Goal: Task Accomplishment & Management: Complete application form

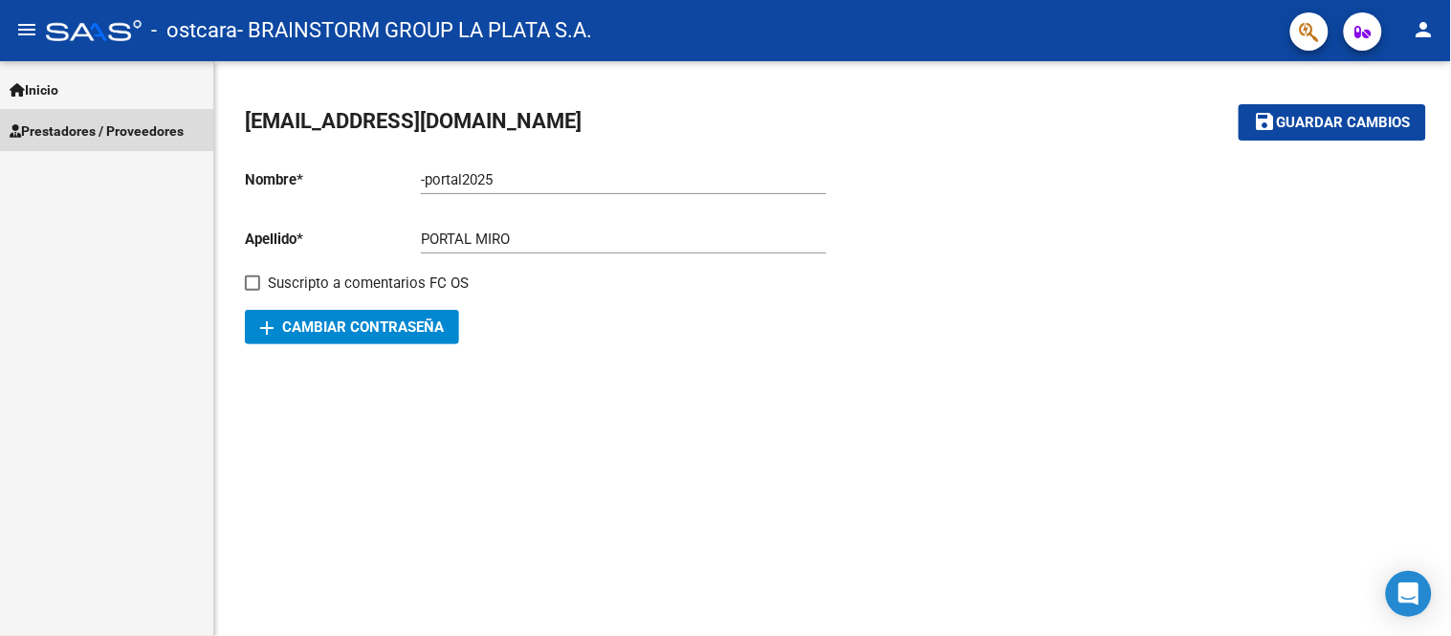
click at [113, 134] on span "Prestadores / Proveedores" at bounding box center [97, 131] width 174 height 21
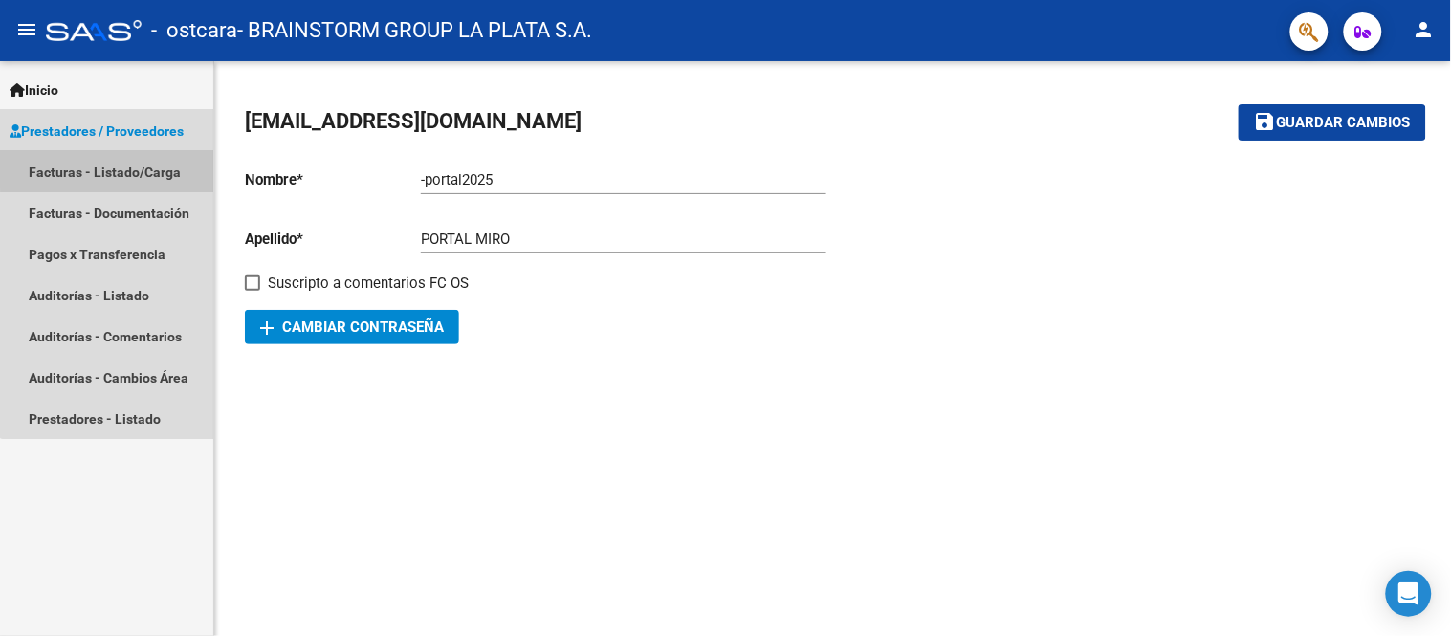
click at [124, 158] on link "Facturas - Listado/Carga" at bounding box center [106, 171] width 213 height 41
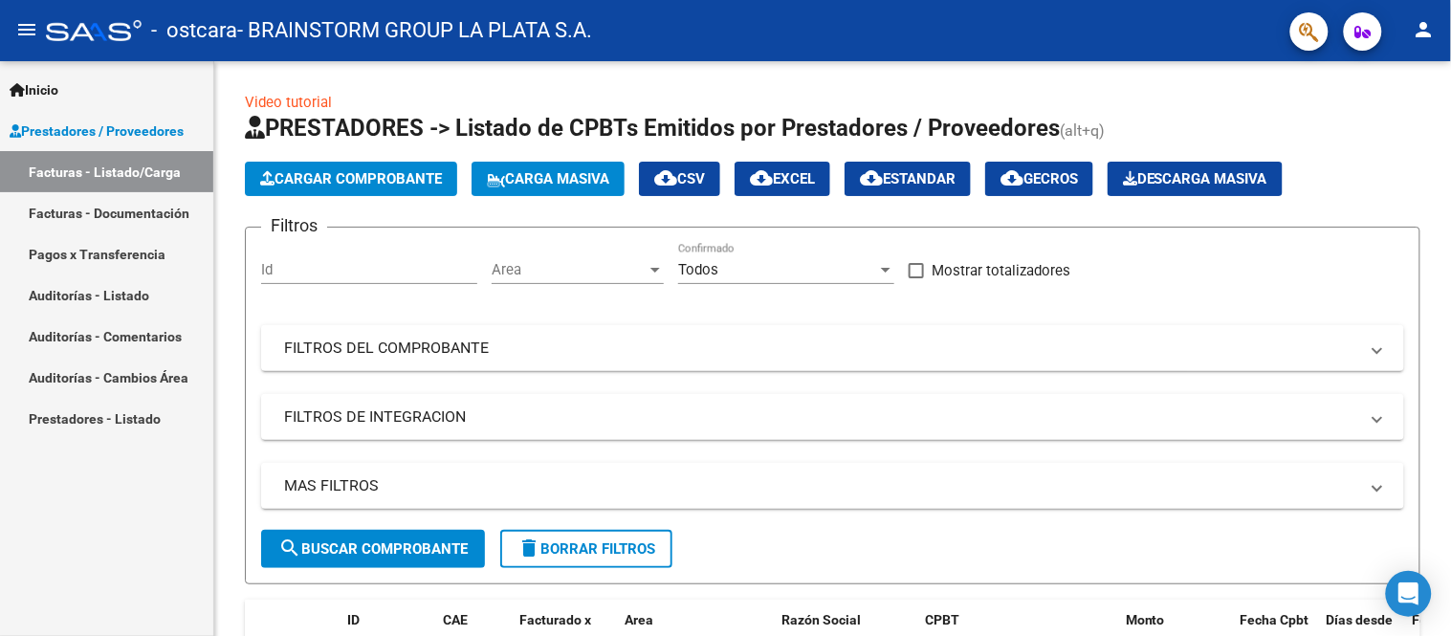
click at [145, 203] on link "Facturas - Documentación" at bounding box center [106, 212] width 213 height 41
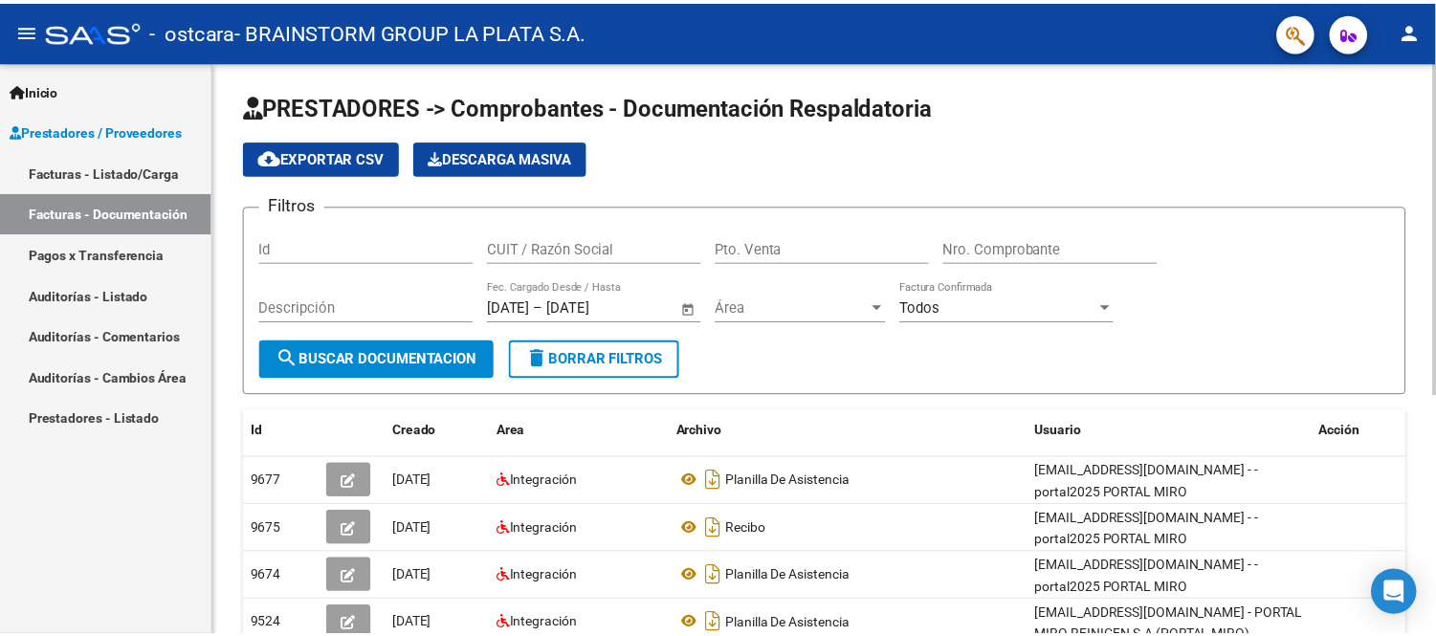
scroll to position [212, 0]
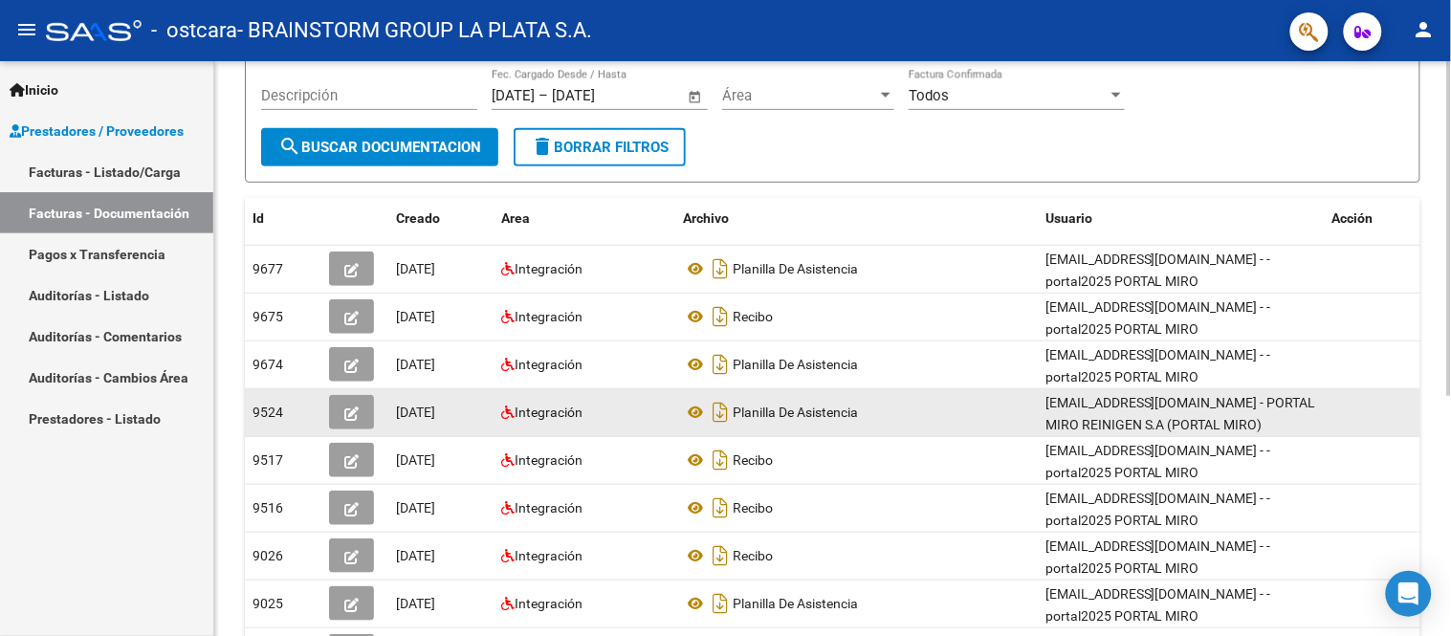
click at [337, 418] on button "button" at bounding box center [351, 412] width 45 height 34
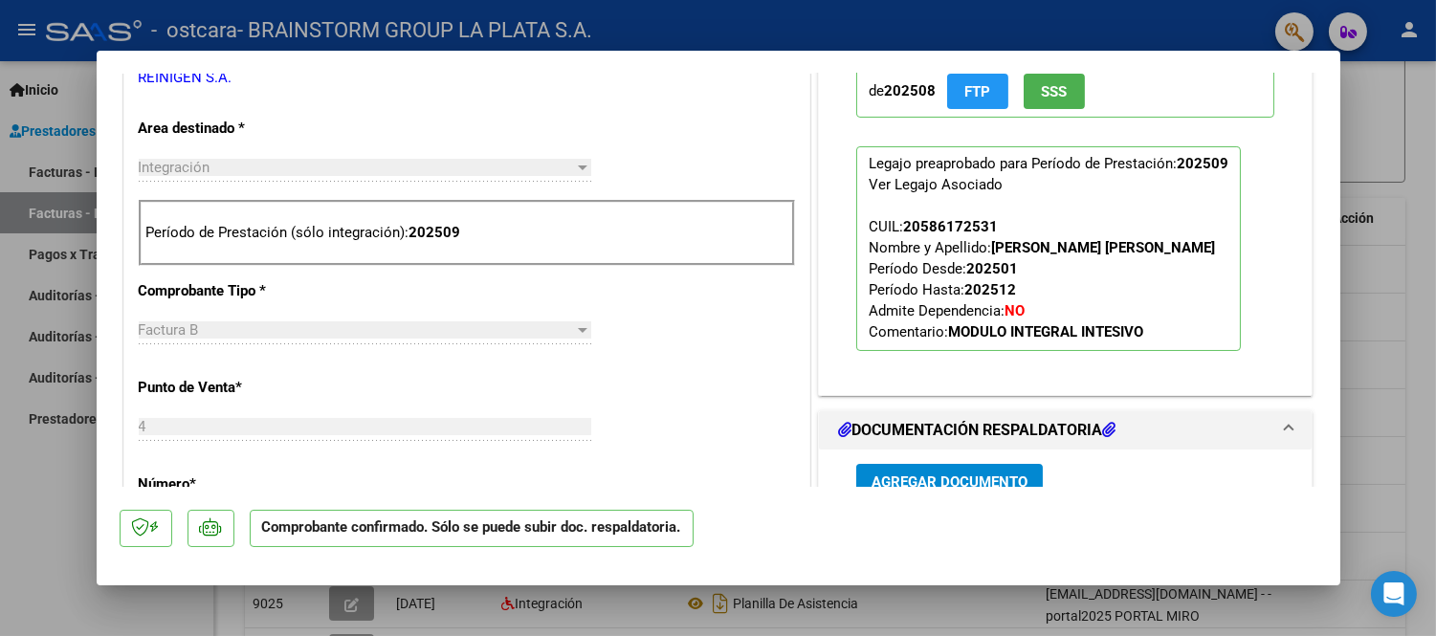
scroll to position [425, 0]
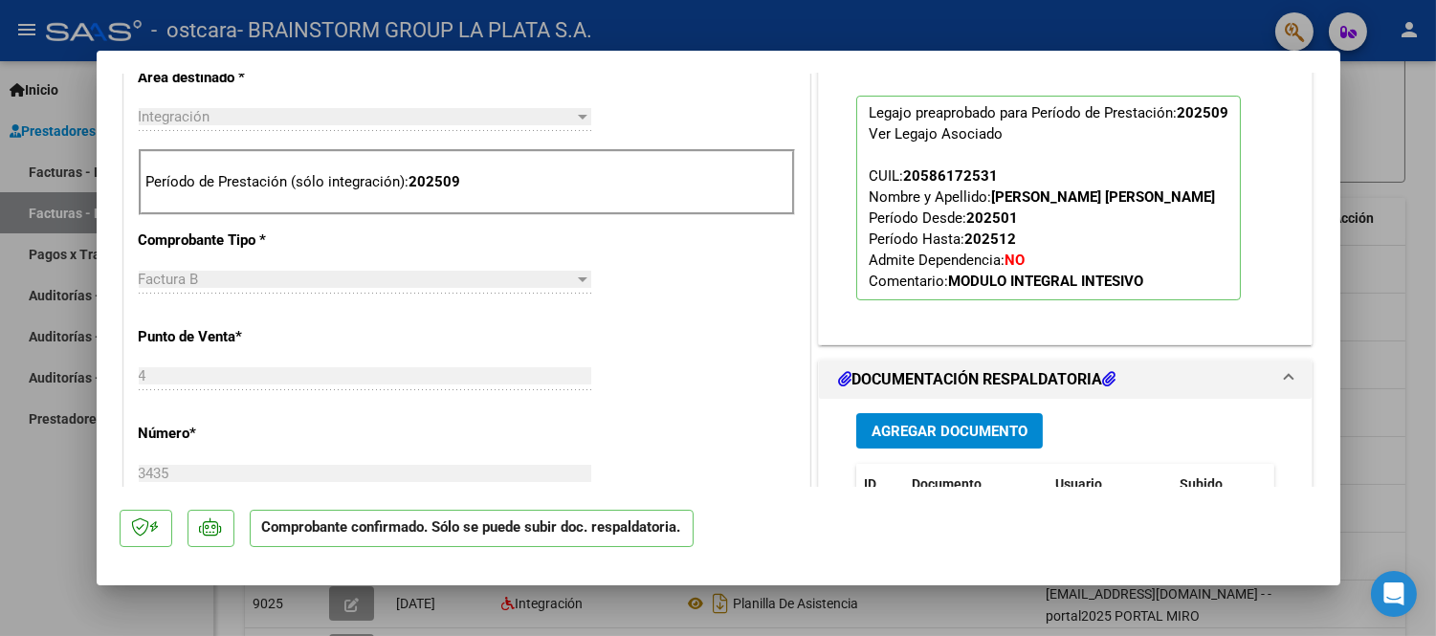
type input "$ 0,00"
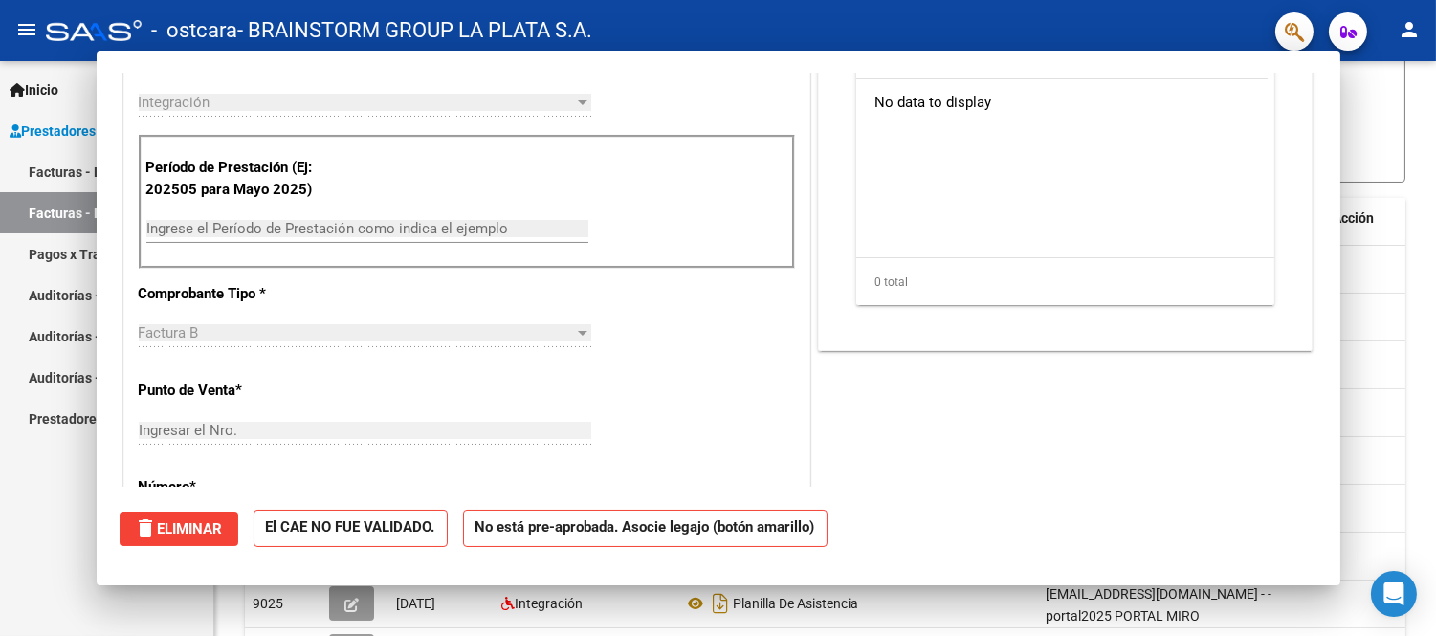
scroll to position [0, 0]
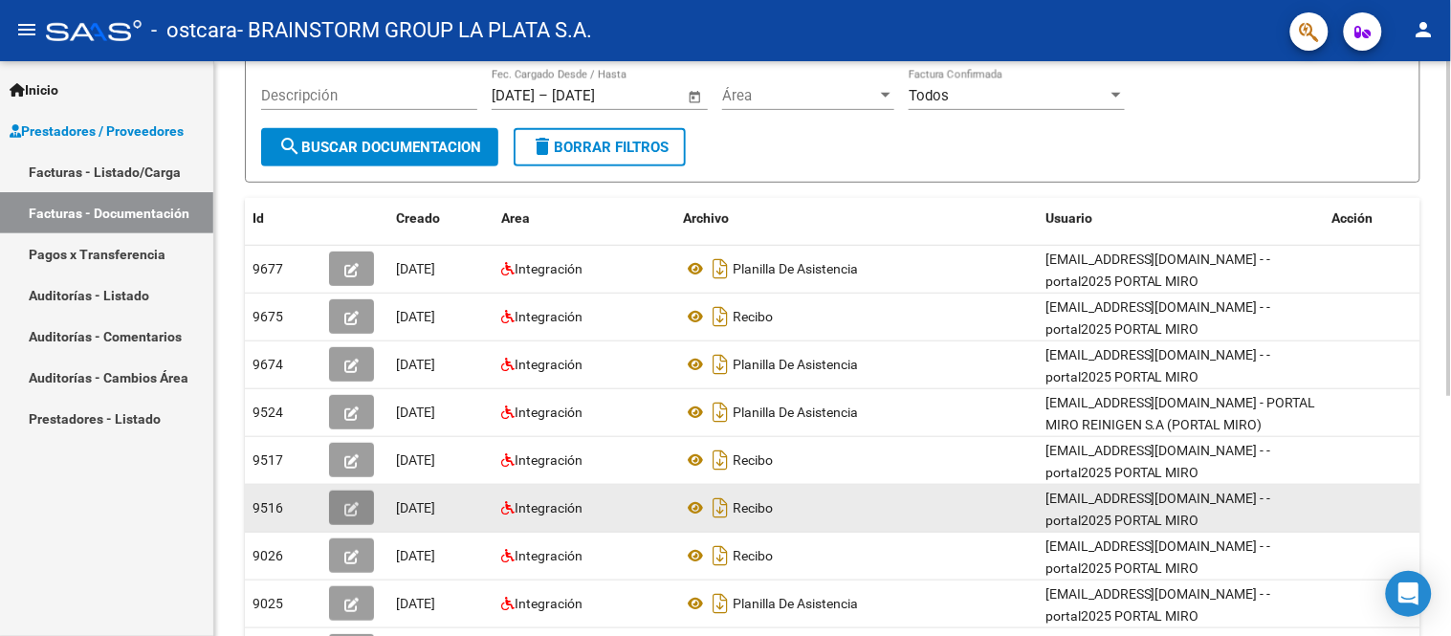
click at [352, 491] on button "button" at bounding box center [351, 508] width 45 height 34
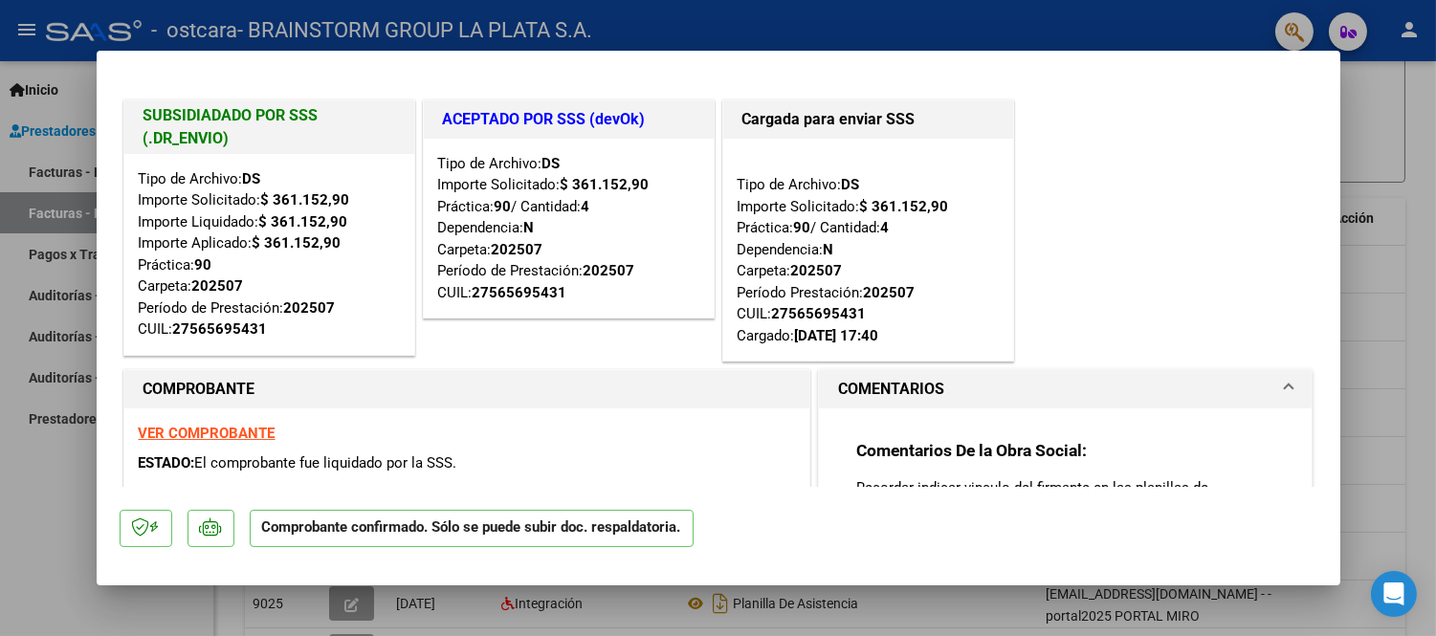
type input "$ 0,00"
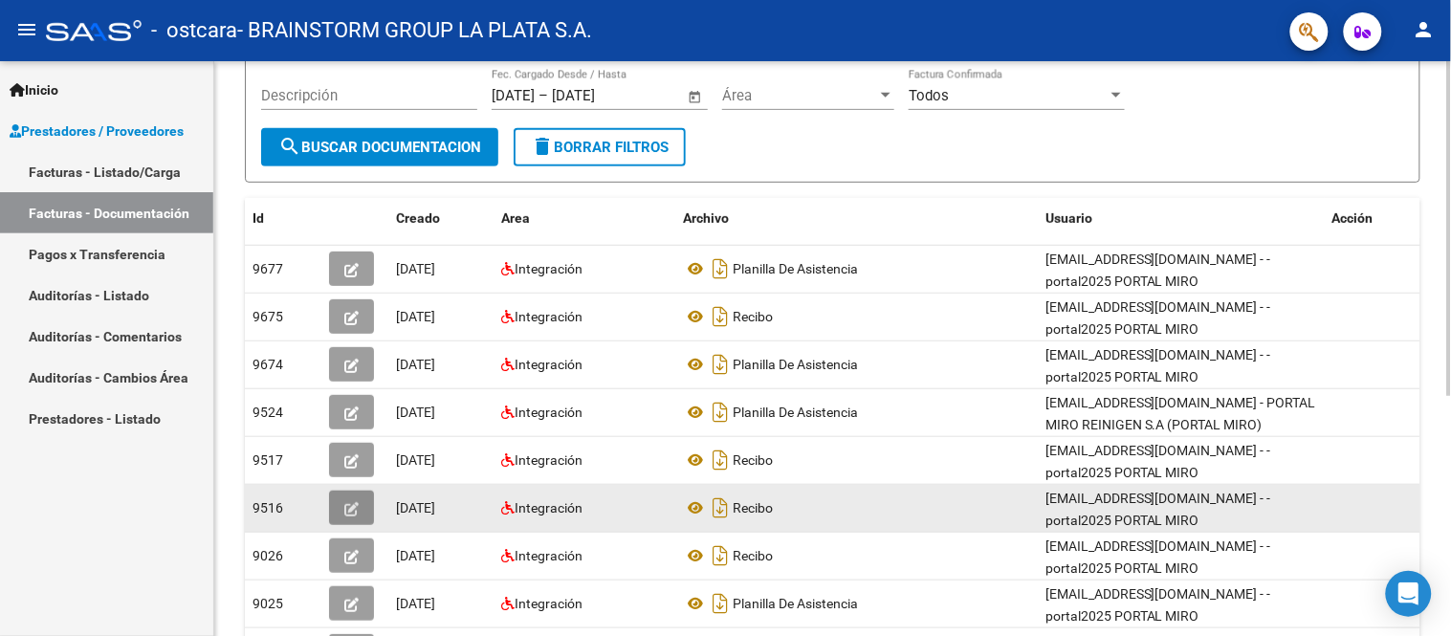
click at [344, 503] on icon "button" at bounding box center [351, 509] width 14 height 14
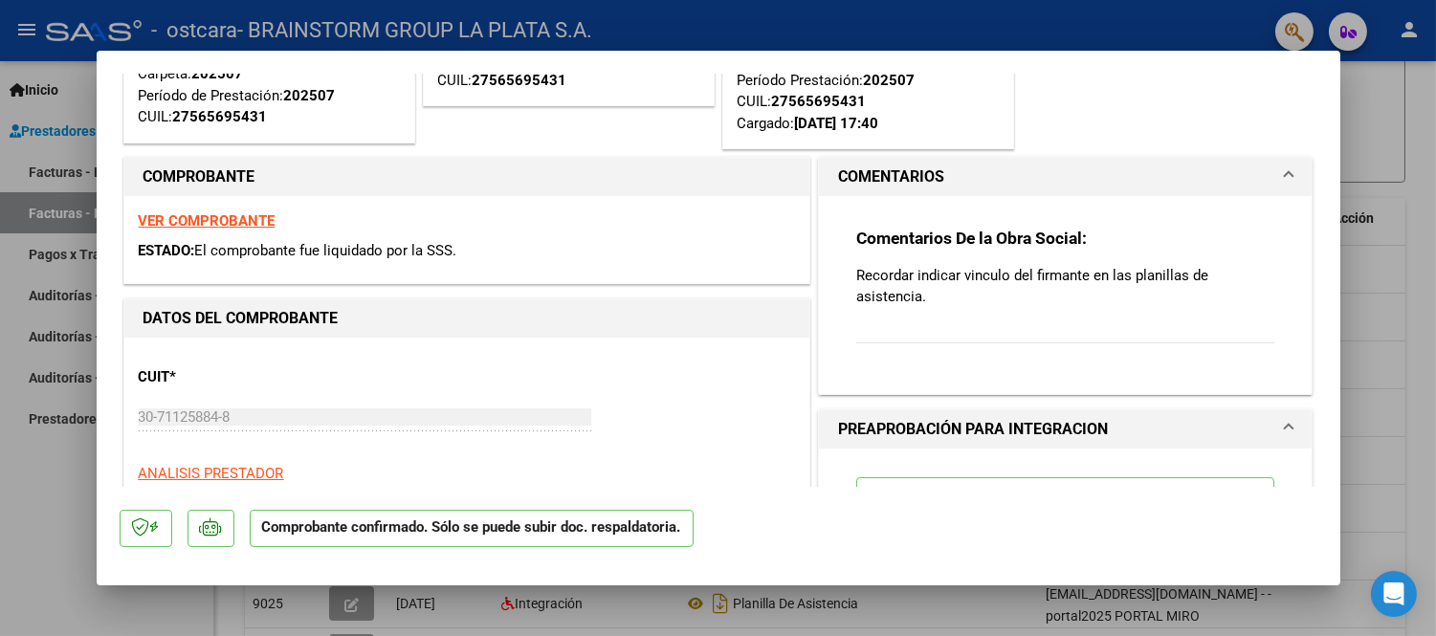
scroll to position [425, 0]
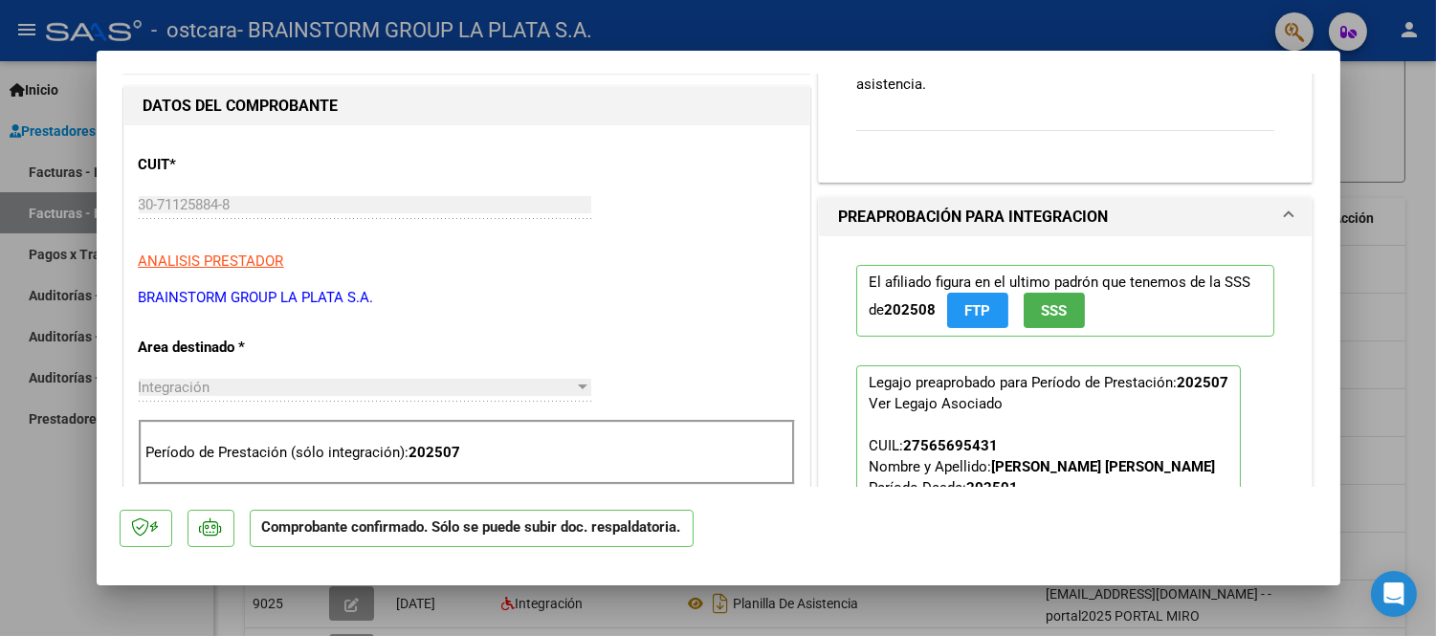
type input "$ 0,00"
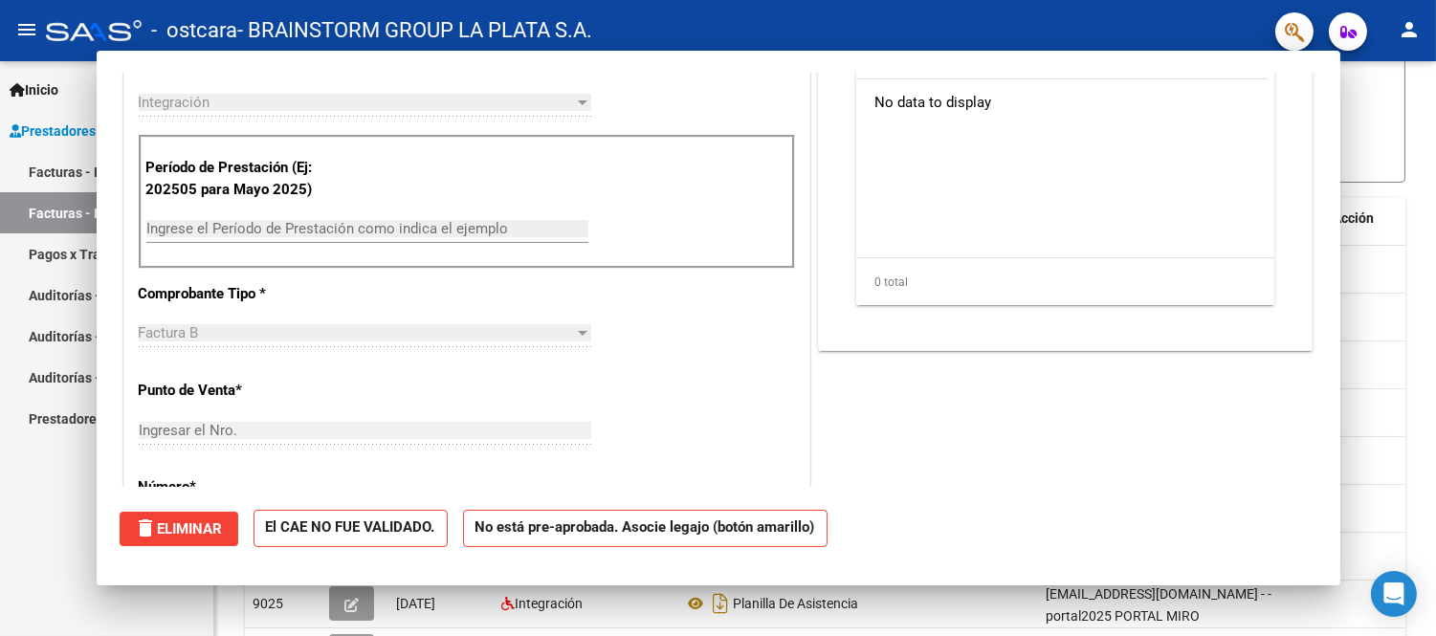
scroll to position [0, 0]
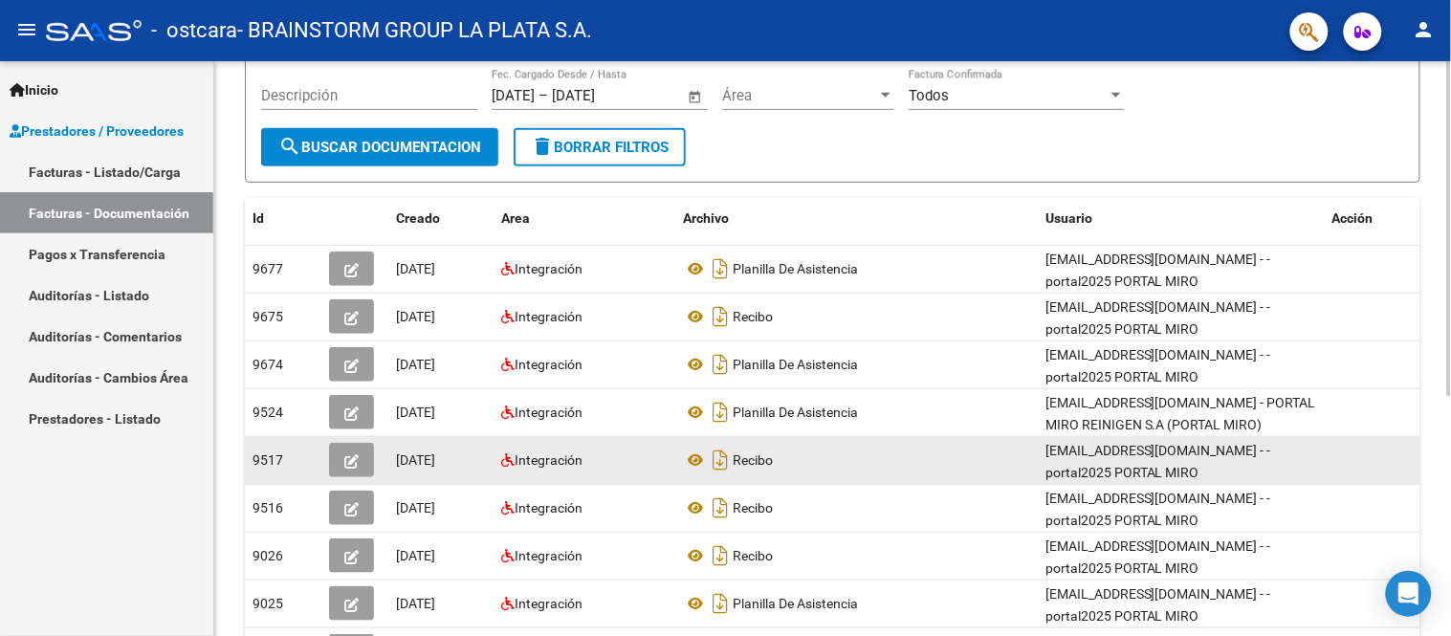
click at [364, 466] on button "button" at bounding box center [351, 460] width 45 height 34
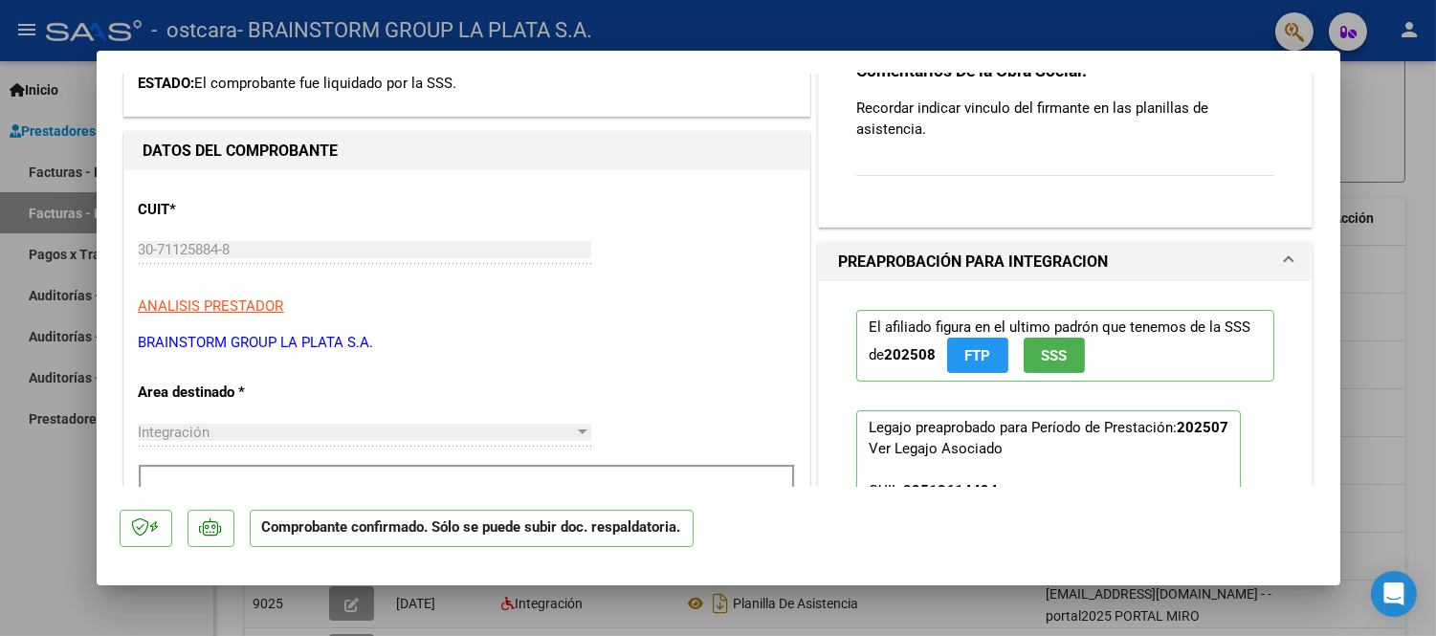
scroll to position [425, 0]
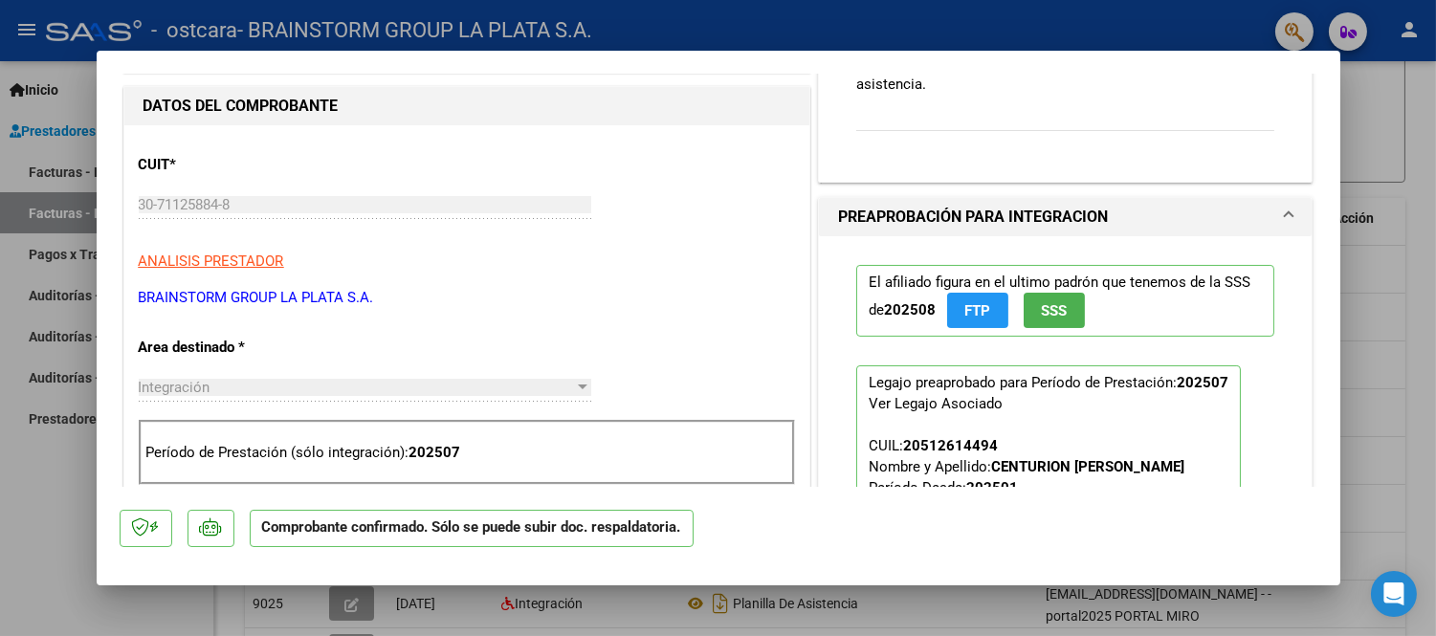
type input "$ 0,00"
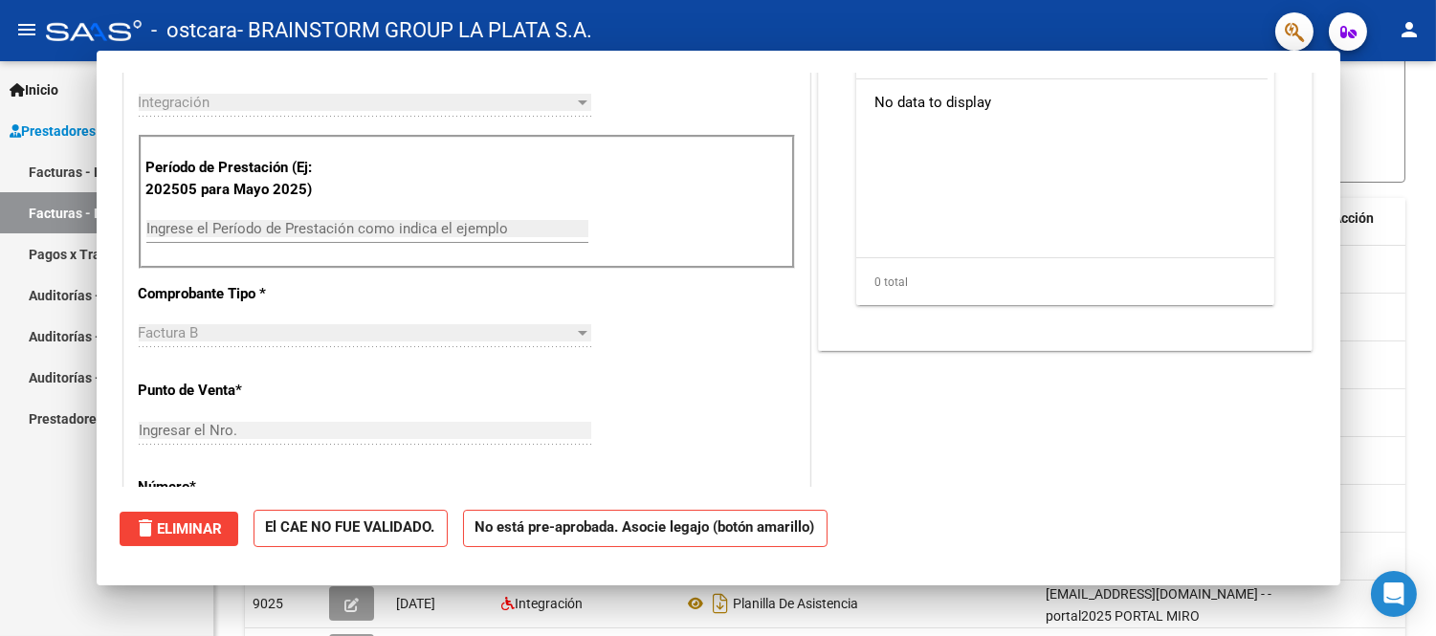
scroll to position [0, 0]
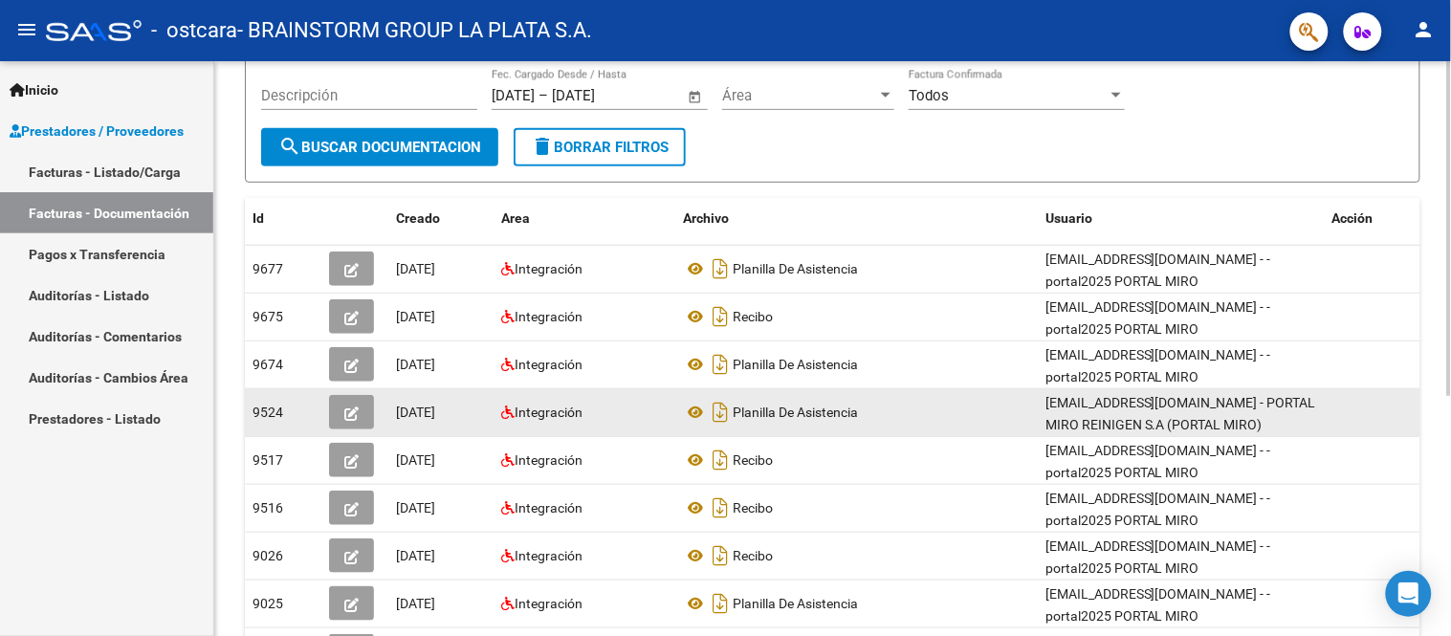
click at [355, 392] on datatable-body-cell at bounding box center [354, 412] width 67 height 47
click at [350, 404] on span "button" at bounding box center [351, 412] width 14 height 17
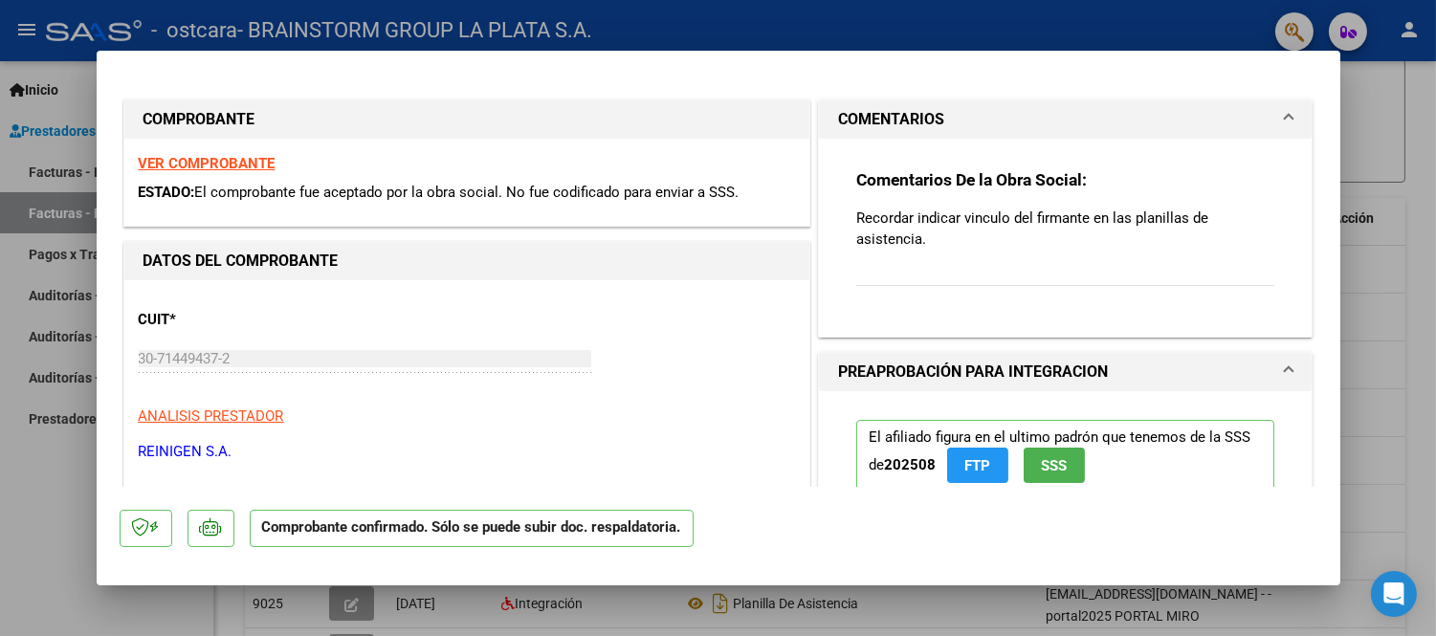
type input "$ 0,00"
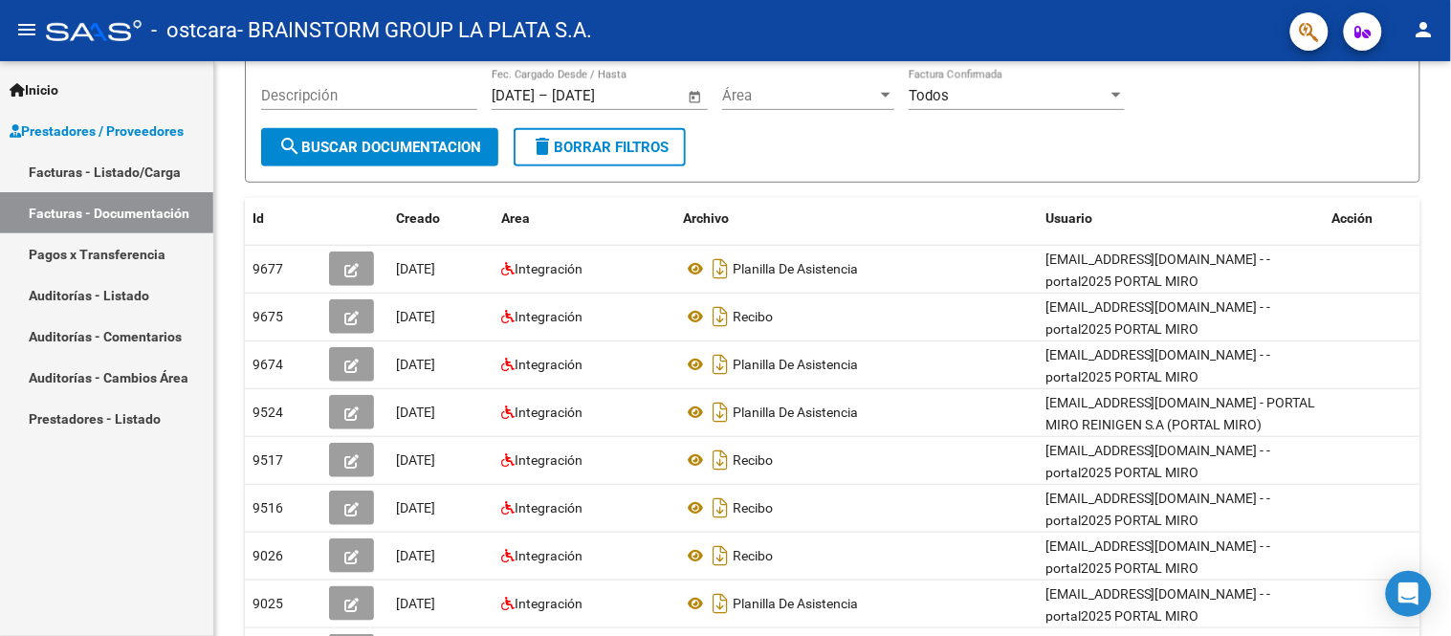
click at [1423, 46] on button "person" at bounding box center [1424, 30] width 38 height 38
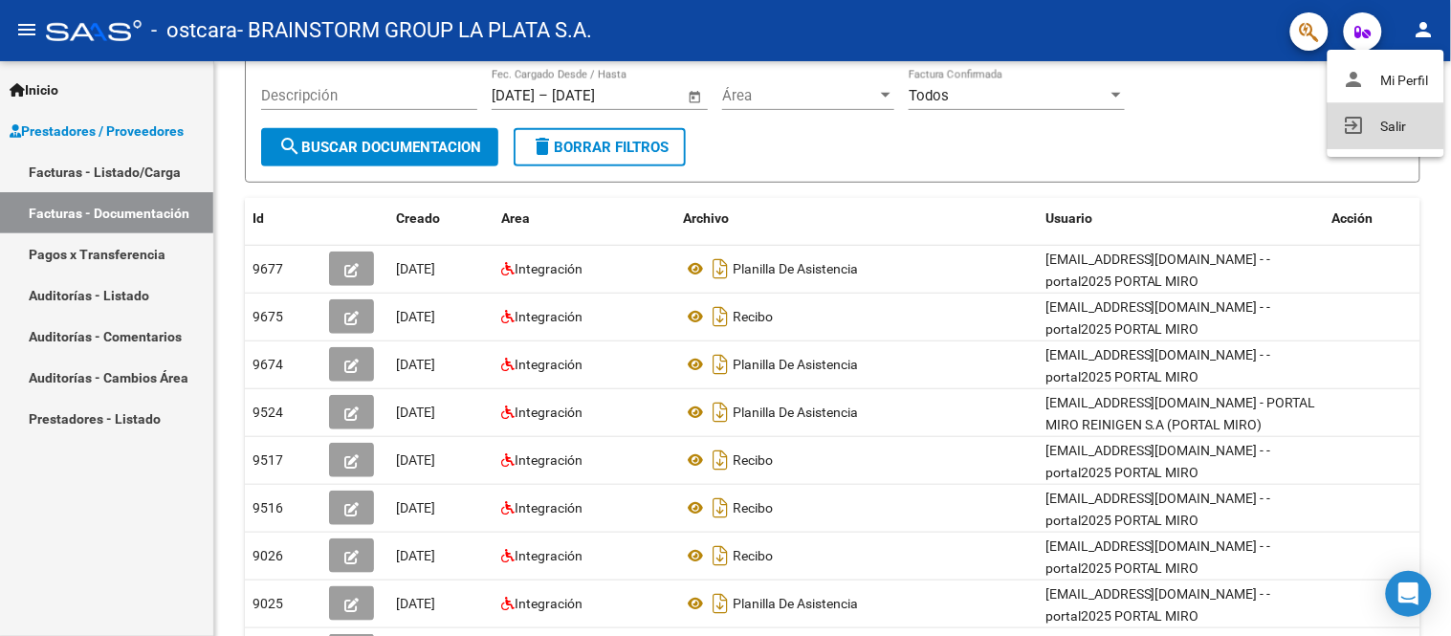
click at [1365, 107] on button "exit_to_app Salir" at bounding box center [1386, 126] width 117 height 46
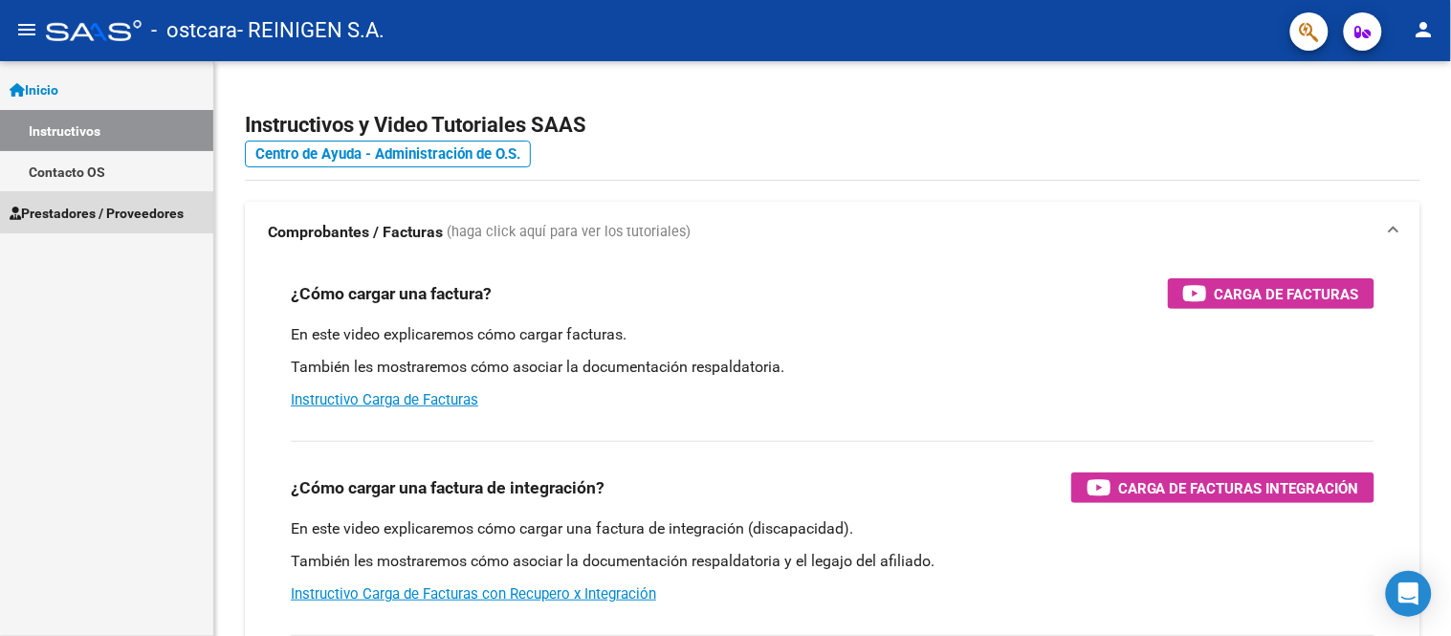
click at [166, 199] on link "Prestadores / Proveedores" at bounding box center [106, 212] width 213 height 41
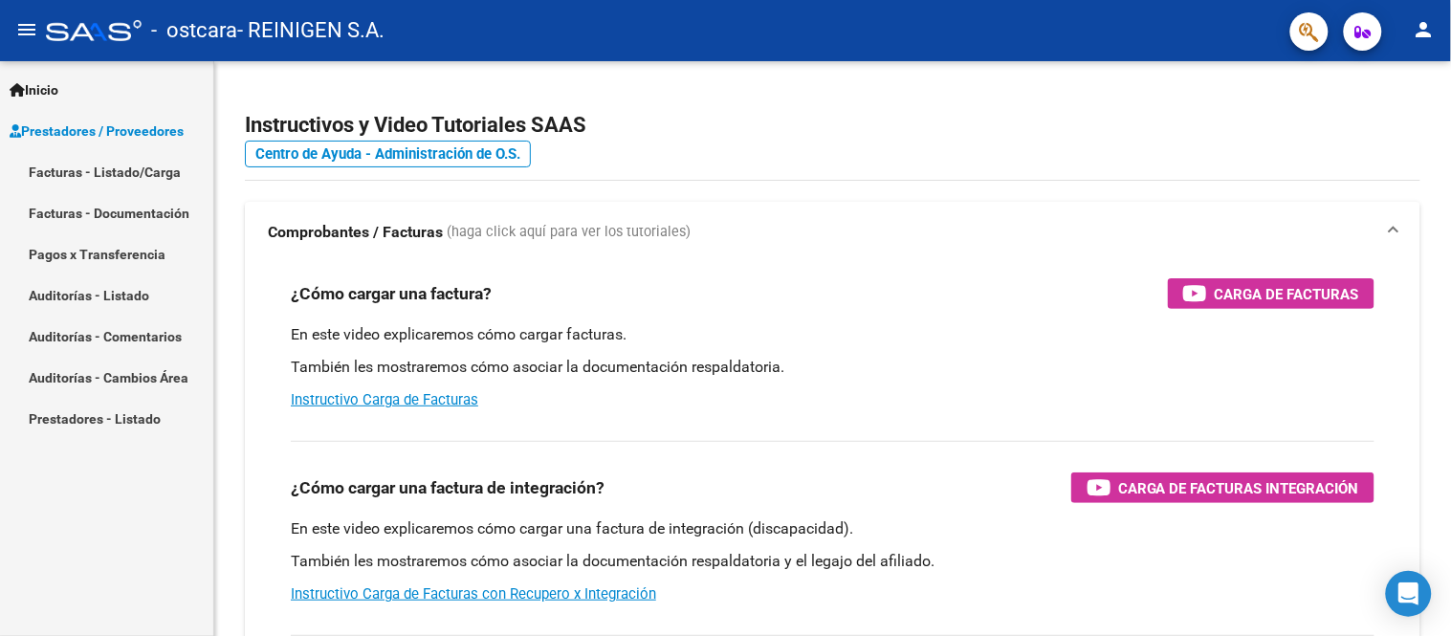
click at [135, 222] on link "Facturas - Documentación" at bounding box center [106, 212] width 213 height 41
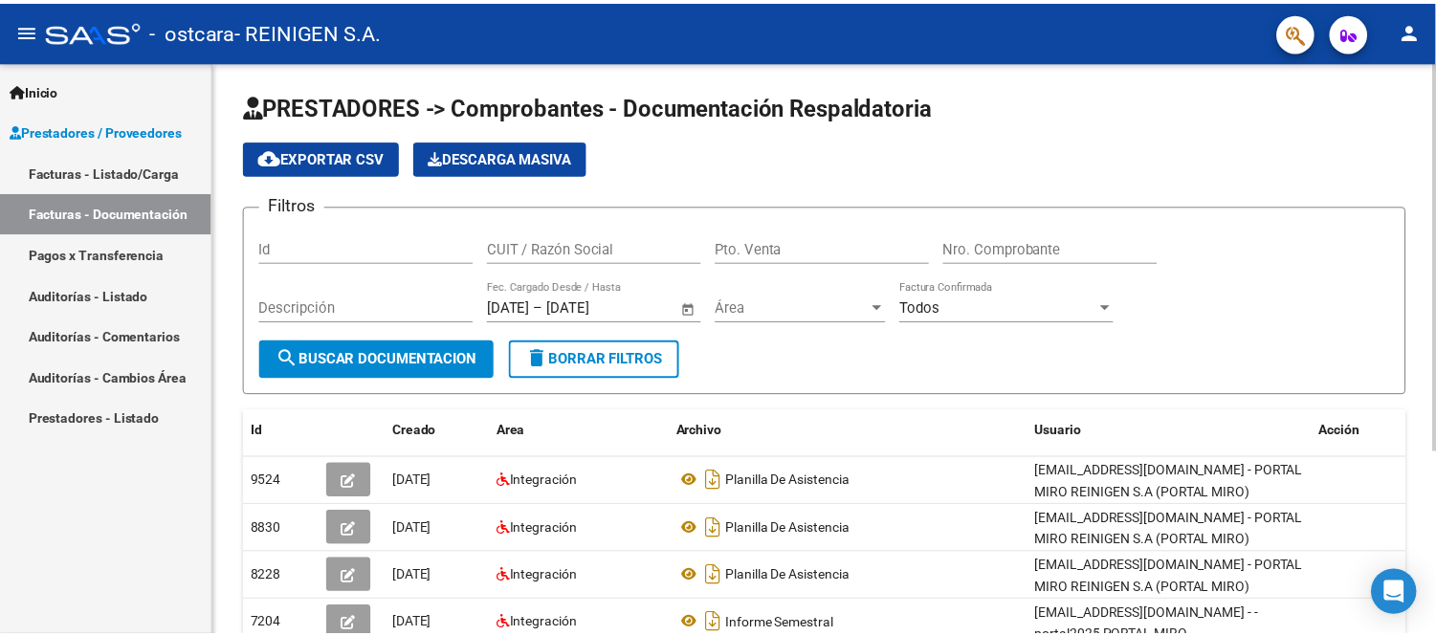
scroll to position [212, 0]
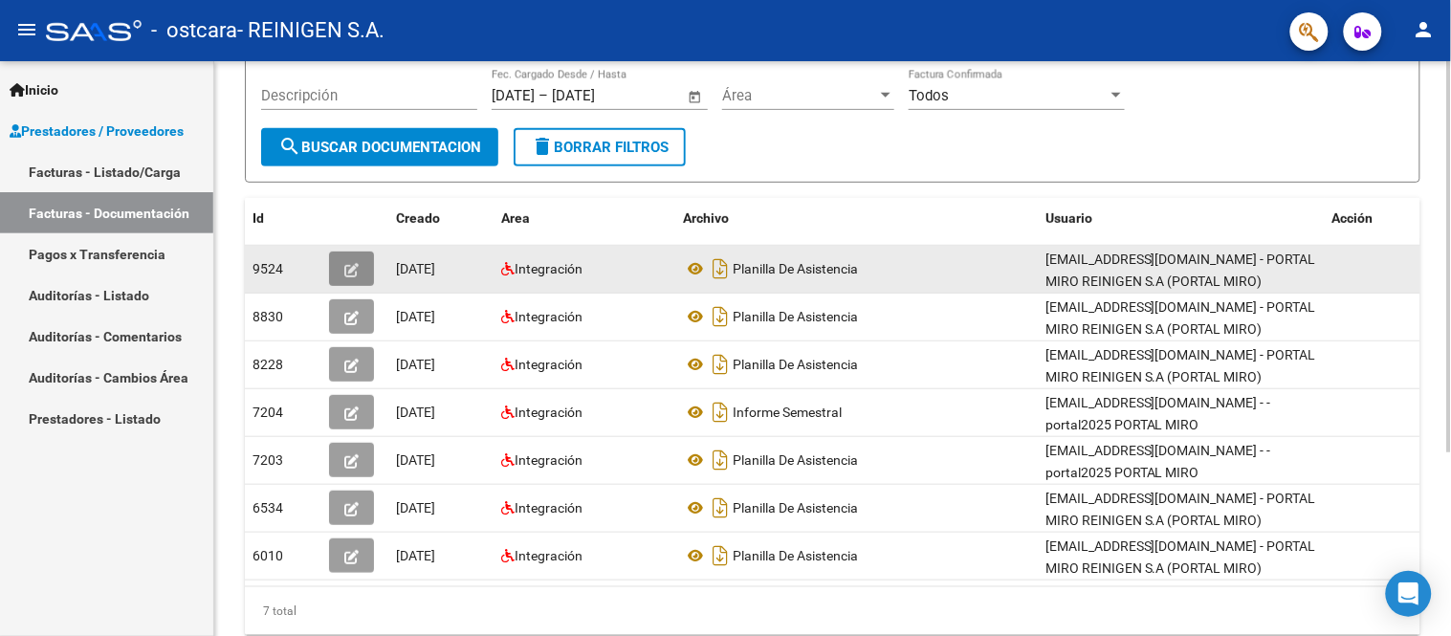
click at [347, 282] on button "button" at bounding box center [351, 269] width 45 height 34
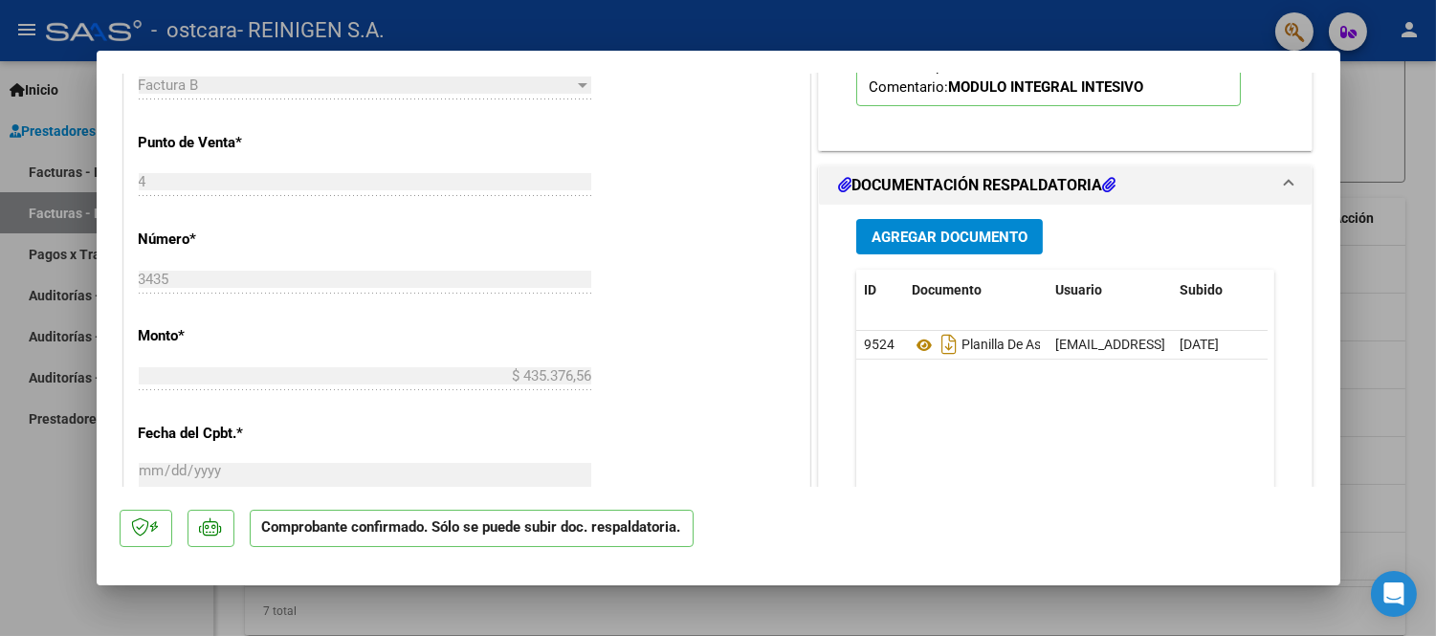
scroll to position [637, 0]
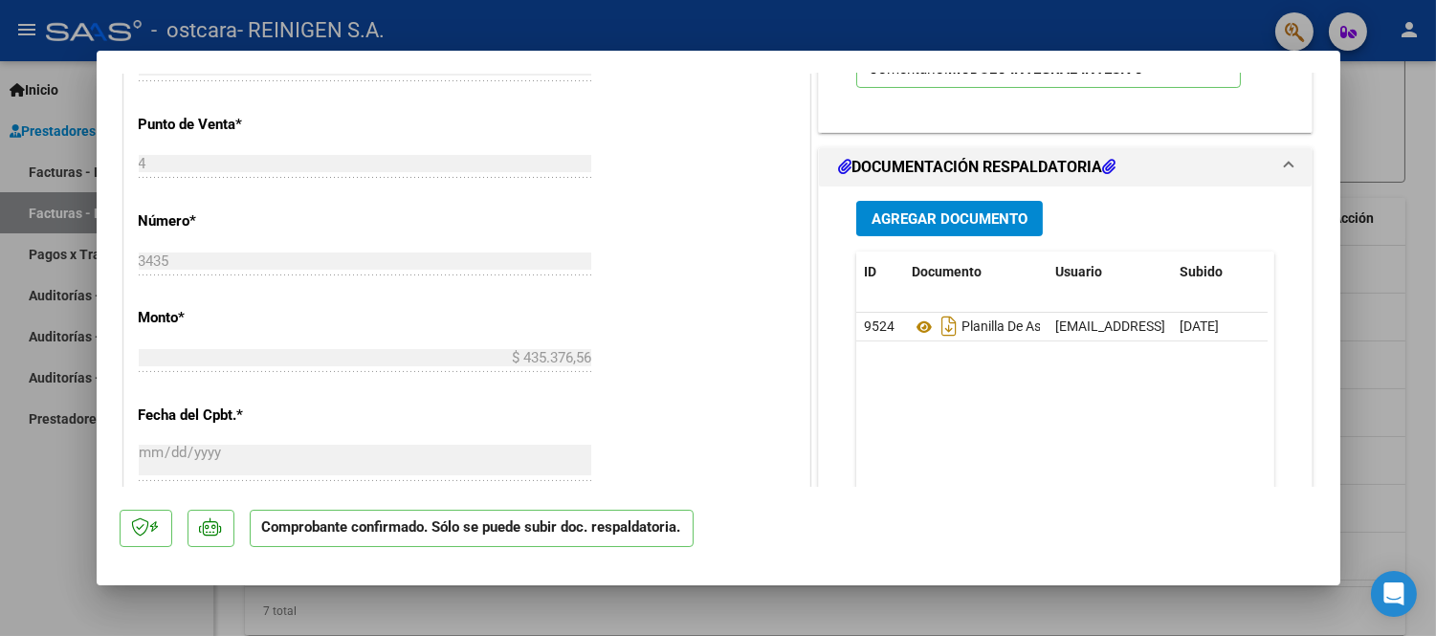
type input "$ 0,00"
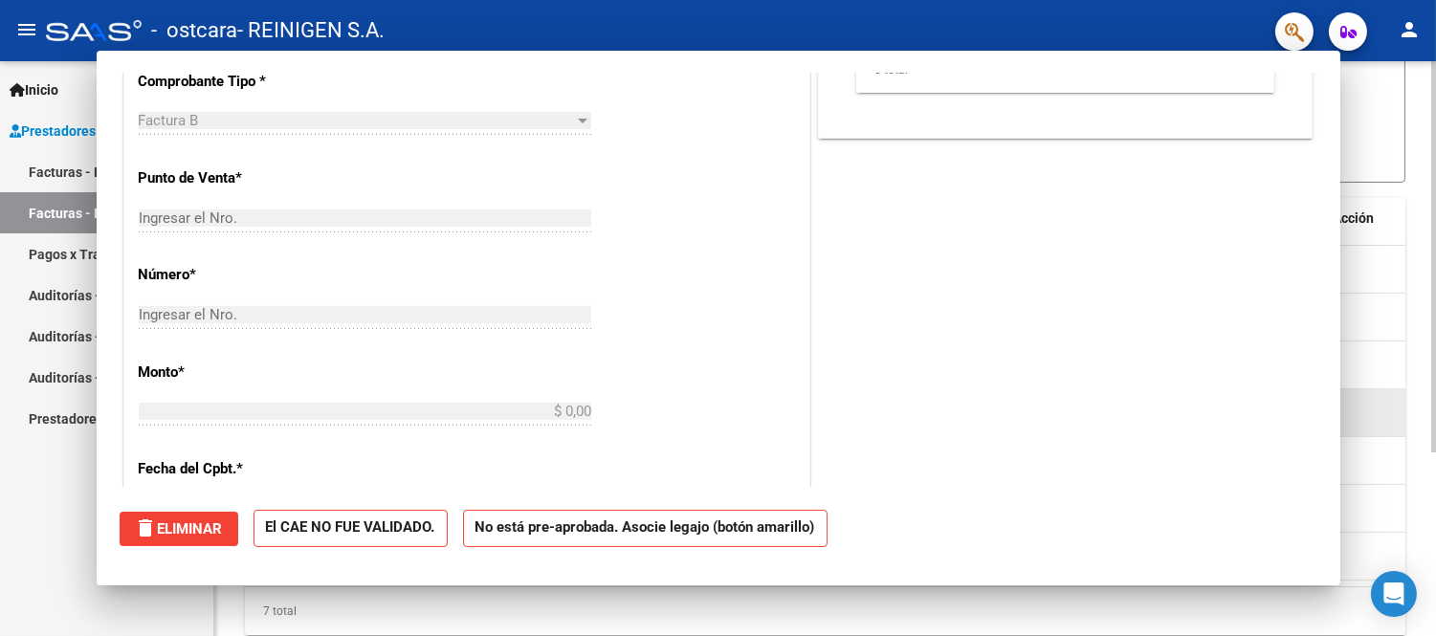
scroll to position [0, 0]
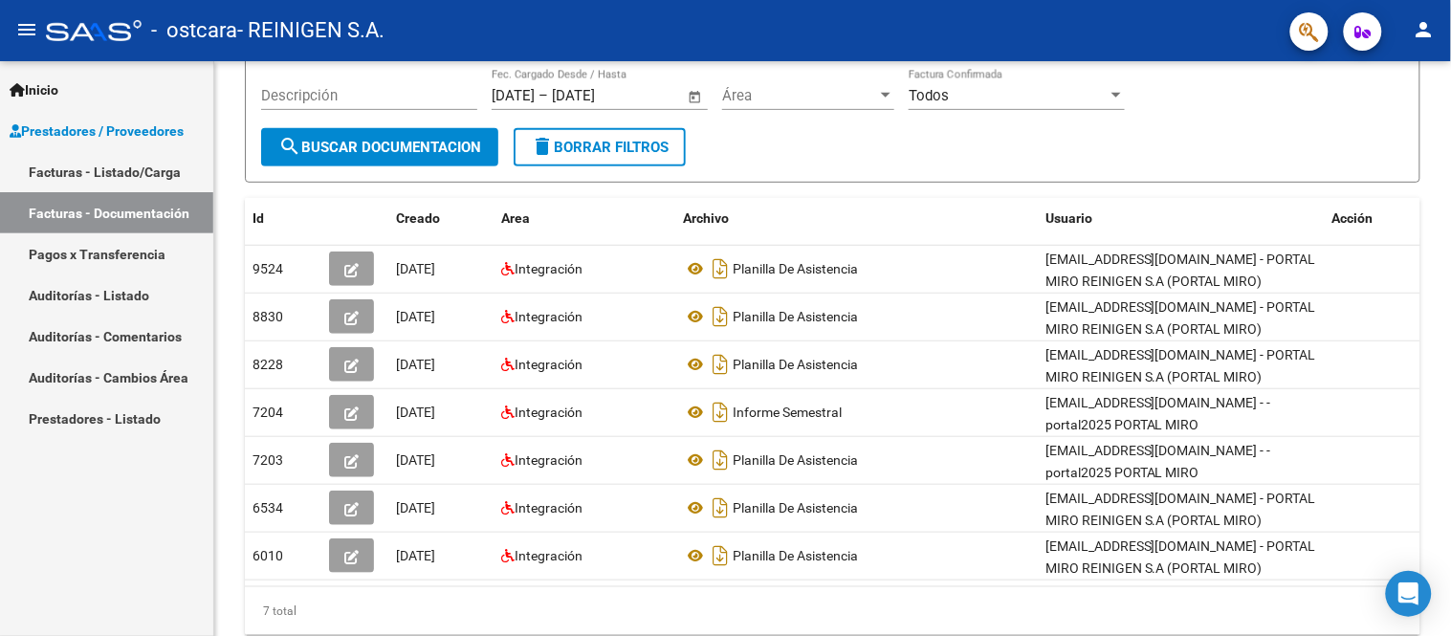
click at [1435, 41] on button "person" at bounding box center [1424, 30] width 38 height 38
click at [1394, 121] on button "exit_to_app Salir" at bounding box center [1386, 126] width 117 height 46
